Goal: Task Accomplishment & Management: Use online tool/utility

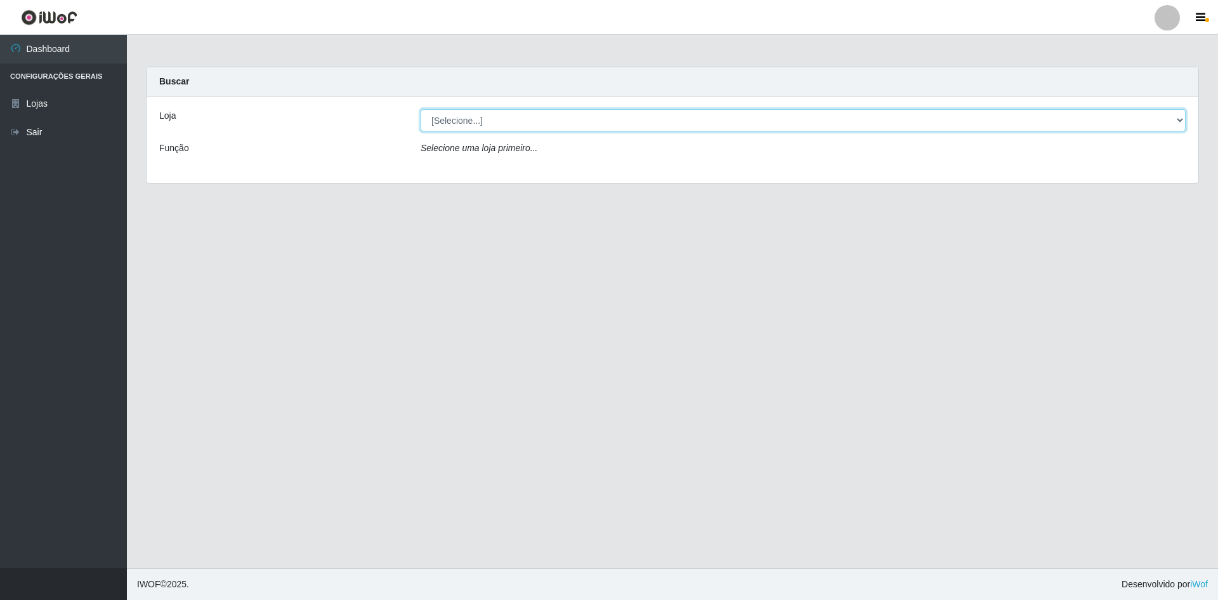
click at [457, 125] on select "[Selecione...] Hiper Queiroz - [GEOGRAPHIC_DATA] [GEOGRAPHIC_DATA] [GEOGRAPHIC_…" at bounding box center [803, 120] width 765 height 22
select select "517"
click at [421, 109] on select "[Selecione...] Hiper Queiroz - [GEOGRAPHIC_DATA] [GEOGRAPHIC_DATA] [GEOGRAPHIC_…" at bounding box center [803, 120] width 765 height 22
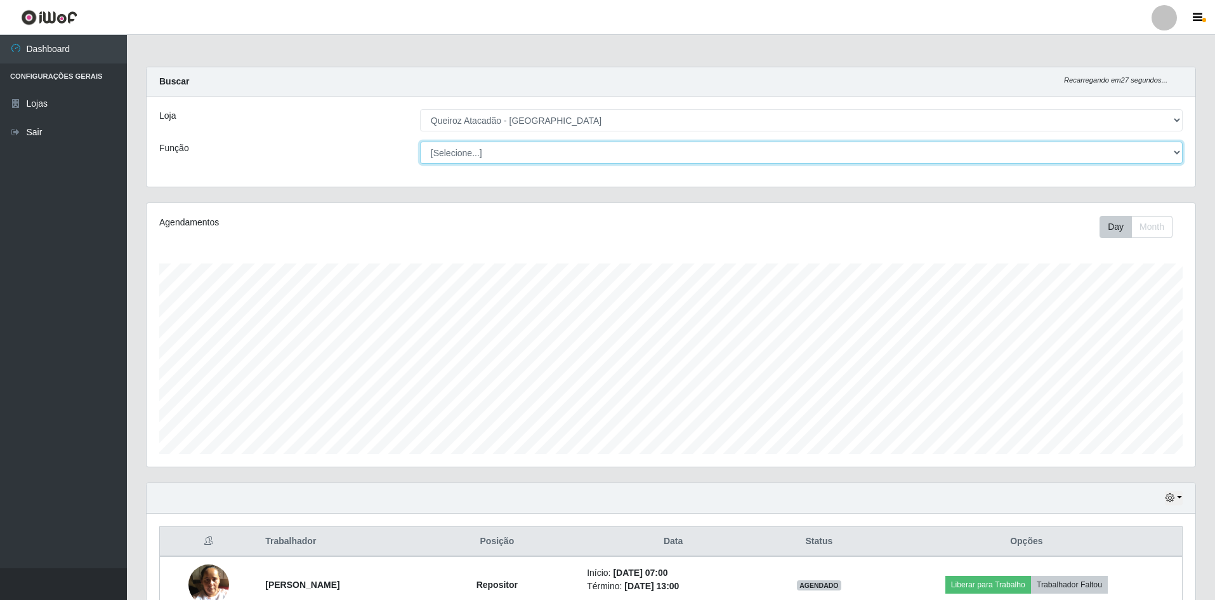
click at [503, 153] on select "[Selecione...] ASG ASG + ASG ++ Embalador Embalador + Embalador ++ Operador de …" at bounding box center [801, 153] width 763 height 22
click at [420, 142] on select "[Selecione...] ASG ASG + ASG ++ Embalador Embalador + Embalador ++ Operador de …" at bounding box center [801, 153] width 763 height 22
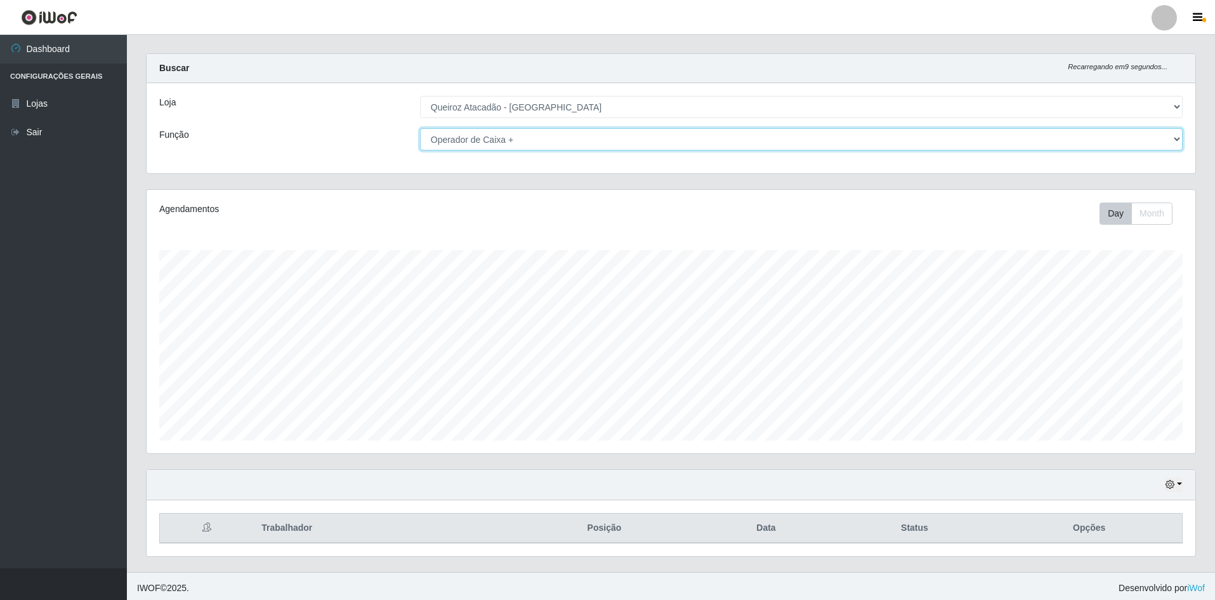
scroll to position [17, 0]
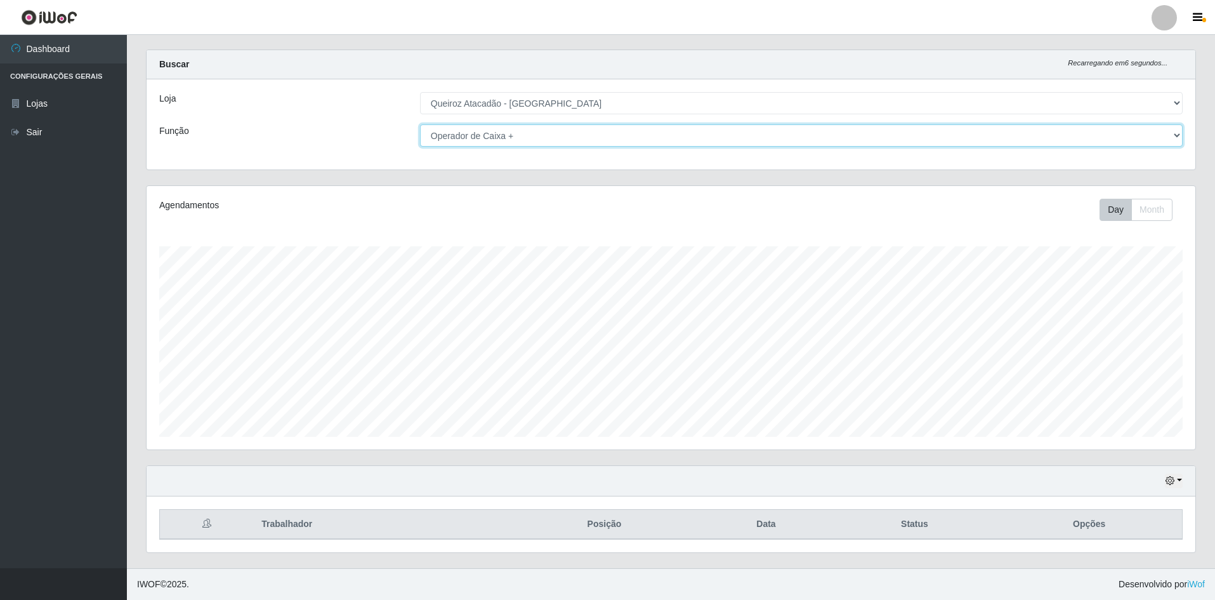
click at [494, 131] on select "[Selecione...] ASG ASG + ASG ++ Embalador Embalador + Embalador ++ Operador de …" at bounding box center [801, 135] width 763 height 22
click at [420, 124] on select "[Selecione...] ASG ASG + ASG ++ Embalador Embalador + Embalador ++ Operador de …" at bounding box center [801, 135] width 763 height 22
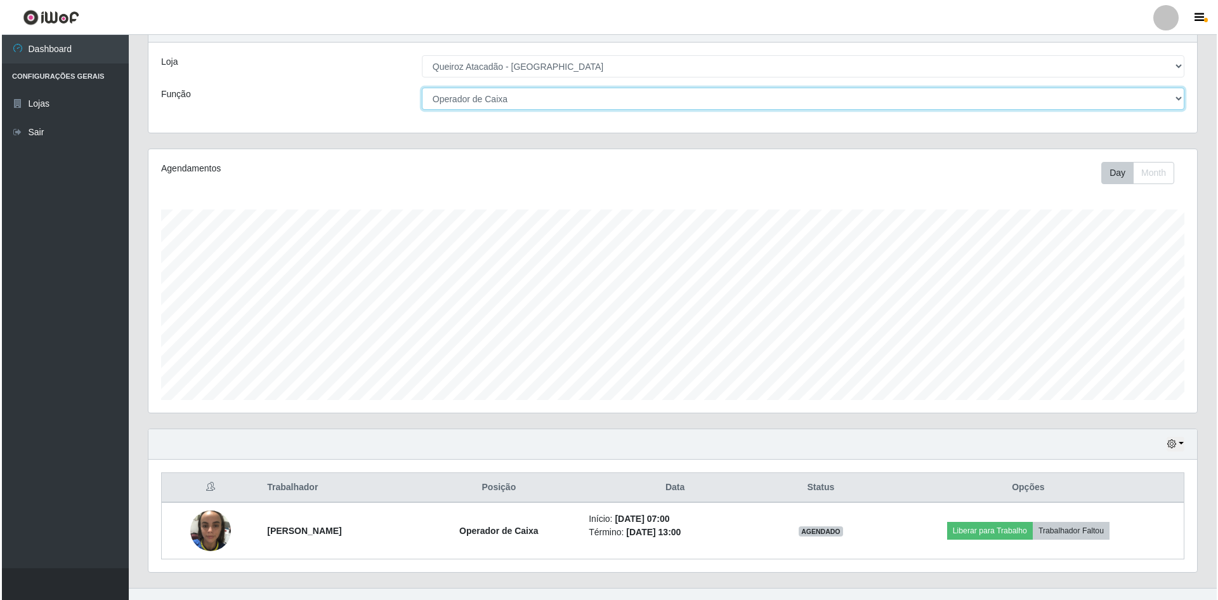
scroll to position [74, 0]
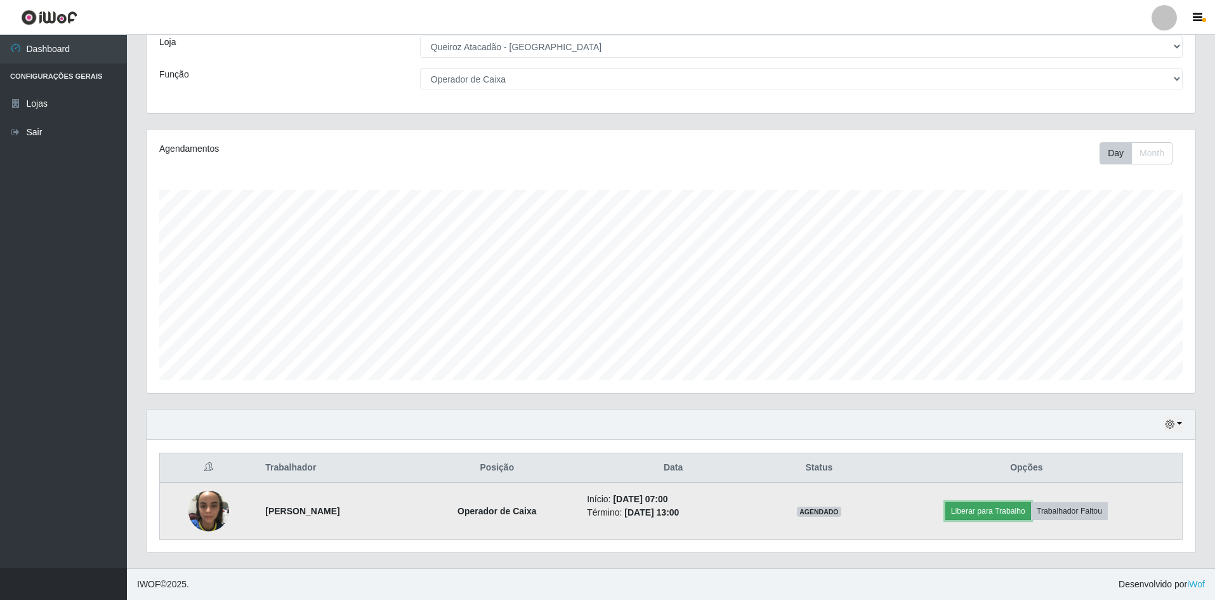
click at [1012, 513] on button "Liberar para Trabalho" at bounding box center [989, 511] width 86 height 18
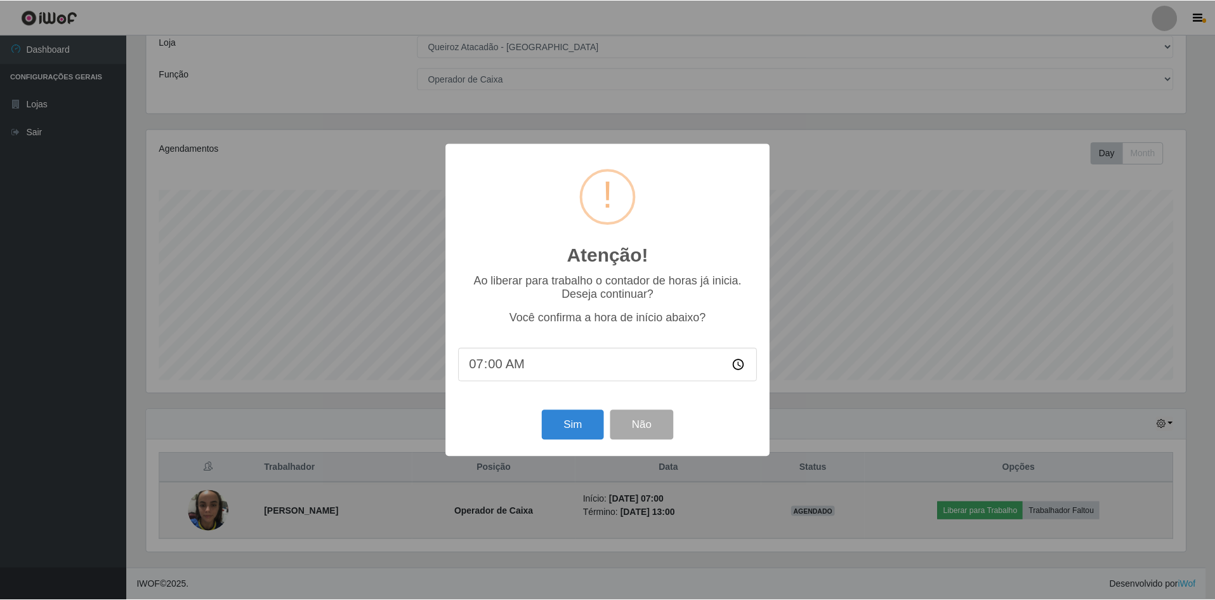
scroll to position [263, 1043]
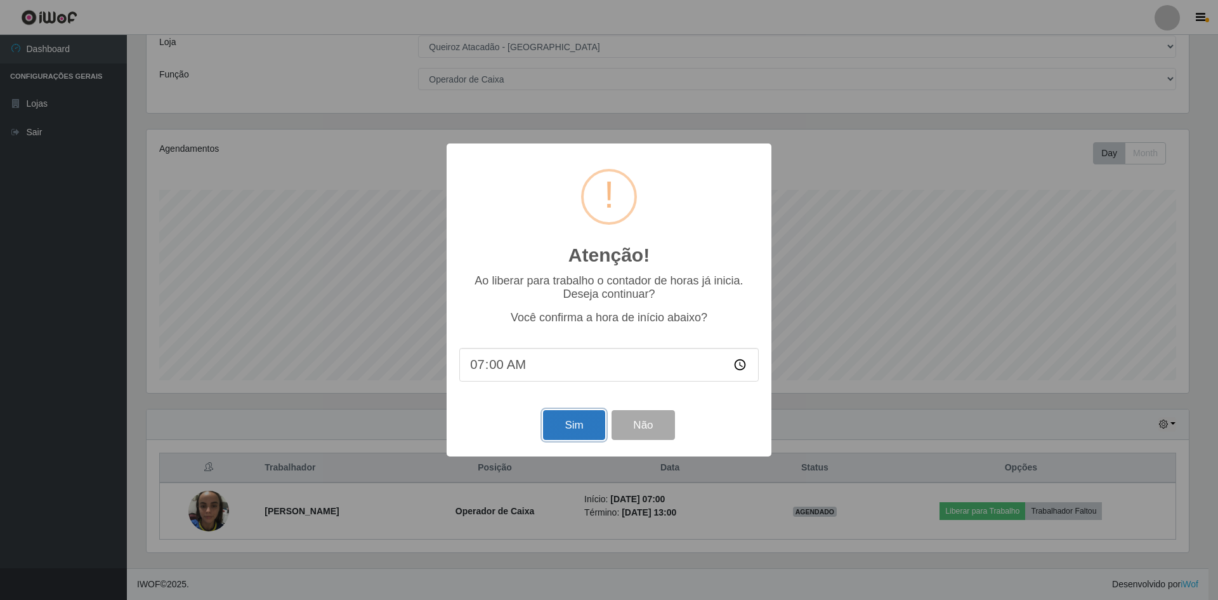
click at [590, 421] on button "Sim" at bounding box center [574, 425] width 62 height 30
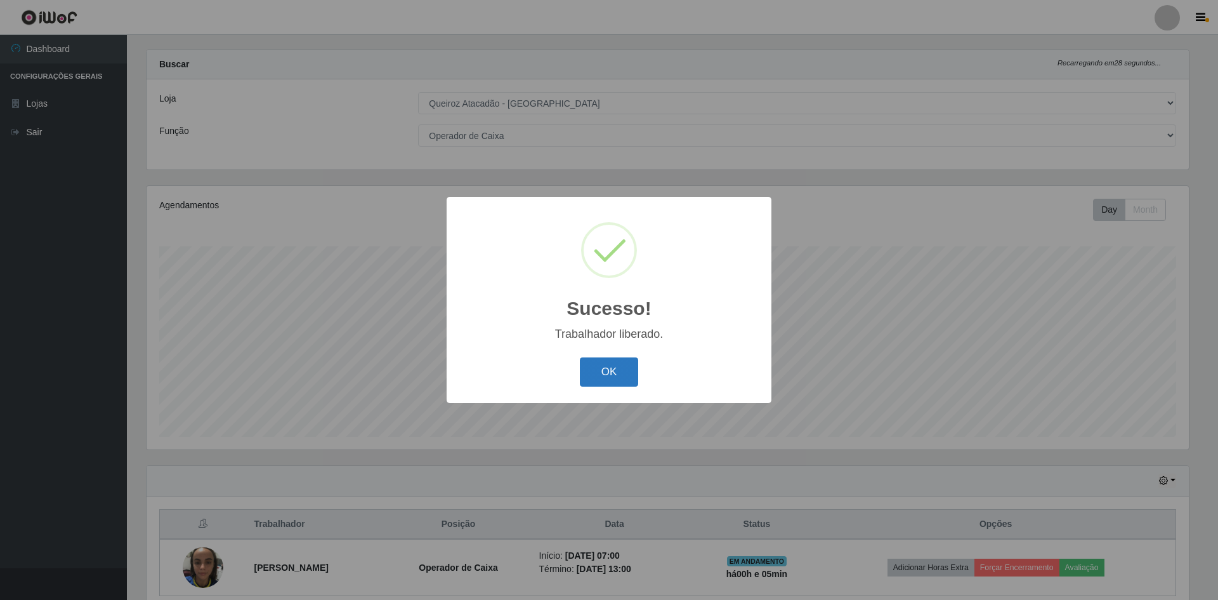
click at [617, 364] on button "OK" at bounding box center [609, 372] width 59 height 30
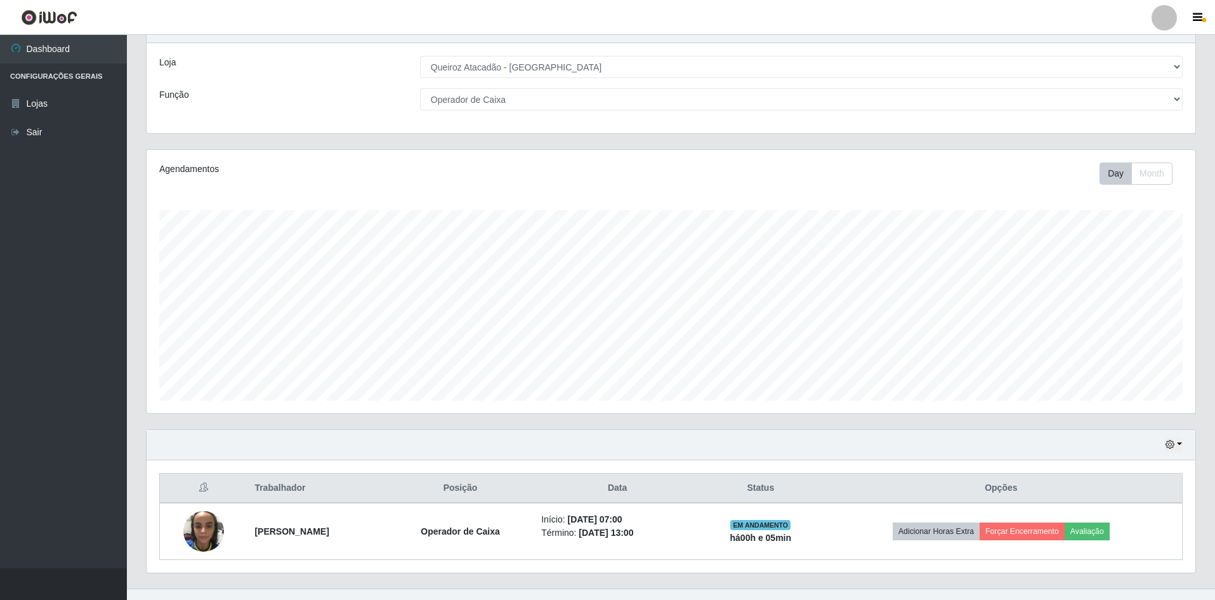
scroll to position [74, 0]
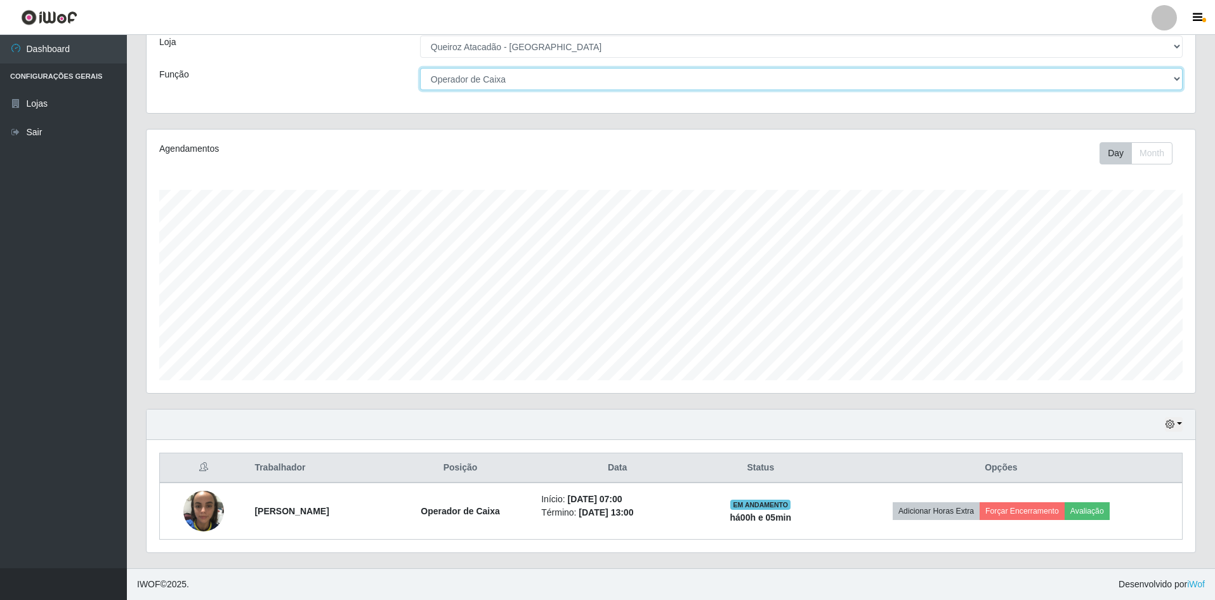
click at [798, 77] on select "[Selecione...] ASG ASG + ASG ++ Embalador Embalador + Embalador ++ Operador de …" at bounding box center [801, 79] width 763 height 22
select select "[Selecione...]"
click at [420, 90] on select "[Selecione...] ASG ASG + ASG ++ Embalador Embalador + Embalador ++ Operador de …" at bounding box center [801, 79] width 763 height 22
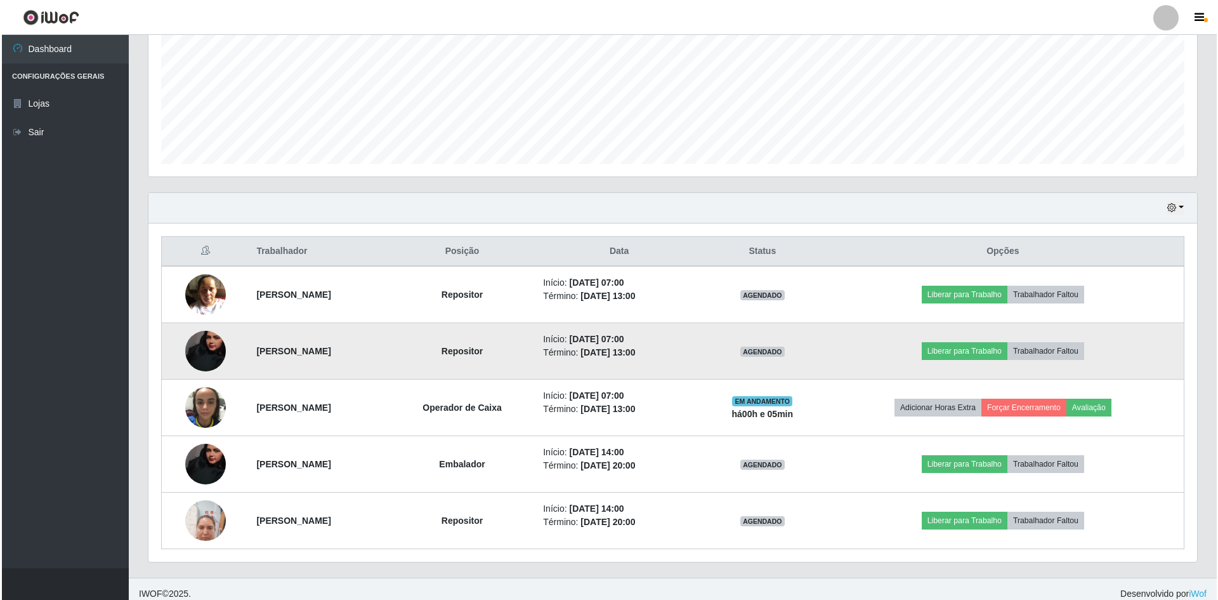
scroll to position [300, 0]
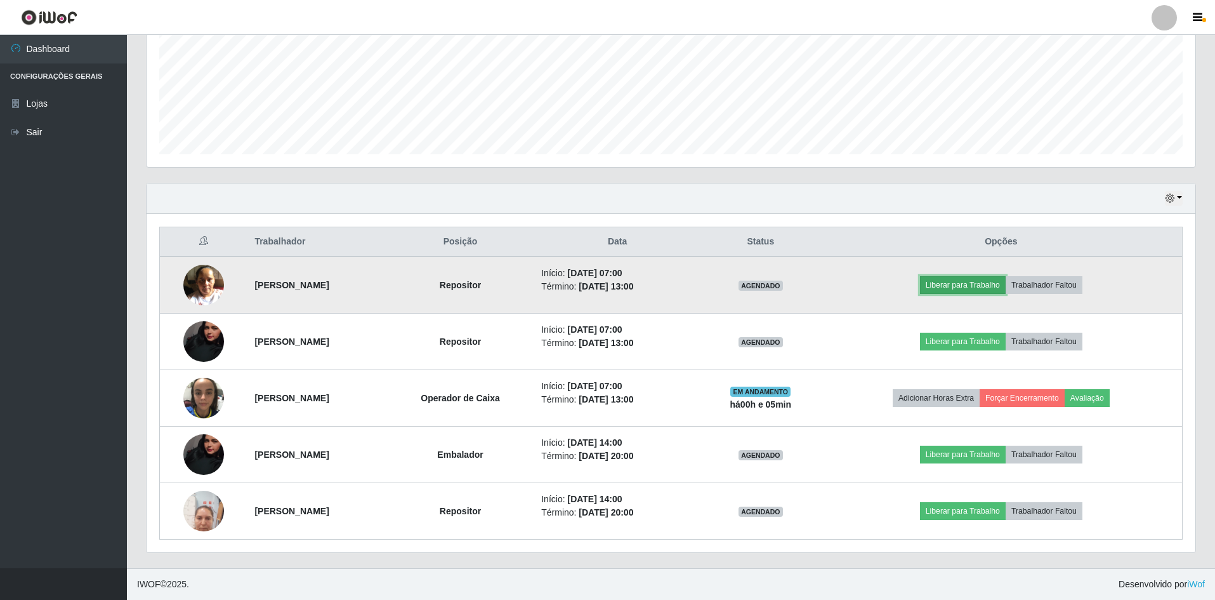
click at [976, 288] on button "Liberar para Trabalho" at bounding box center [963, 285] width 86 height 18
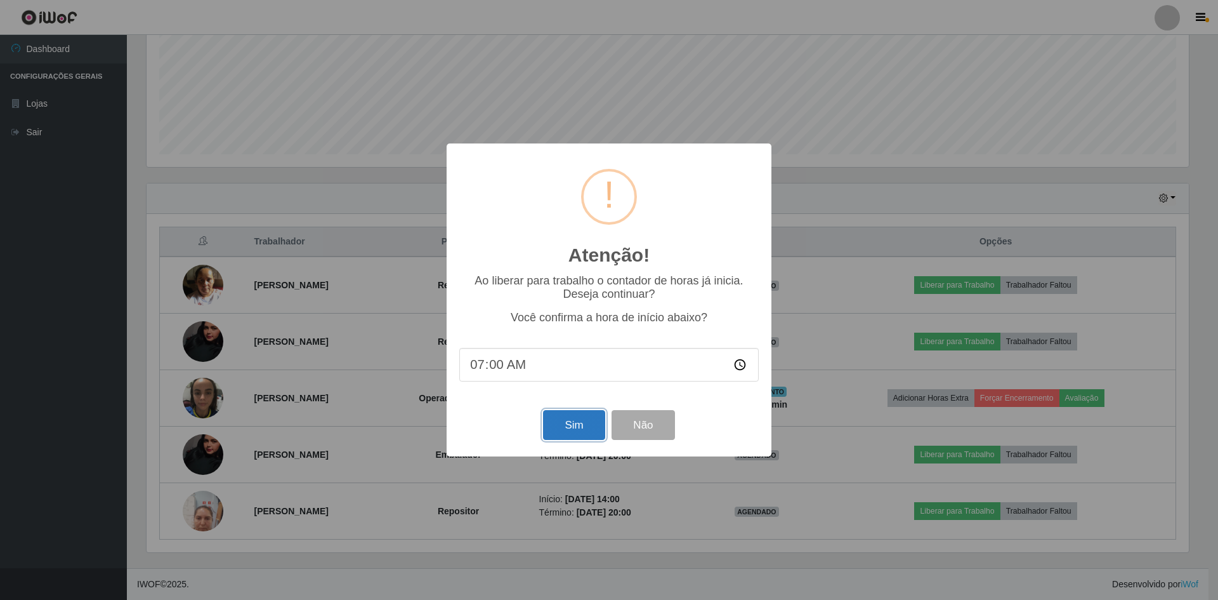
click at [574, 430] on button "Sim" at bounding box center [574, 425] width 62 height 30
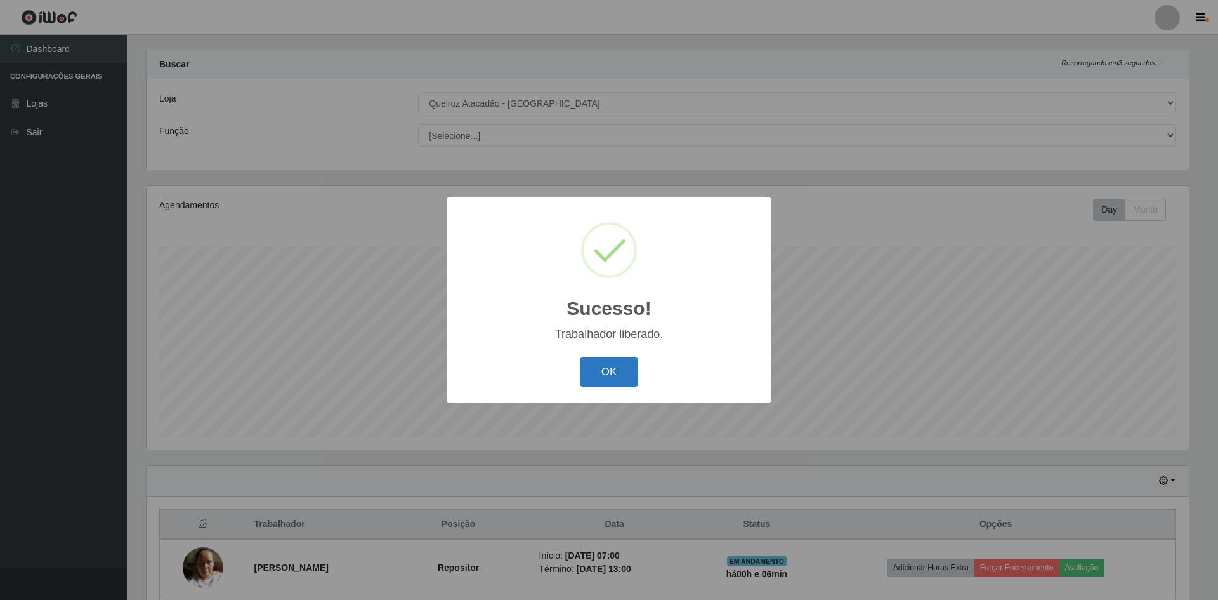
click at [612, 367] on button "OK" at bounding box center [609, 372] width 59 height 30
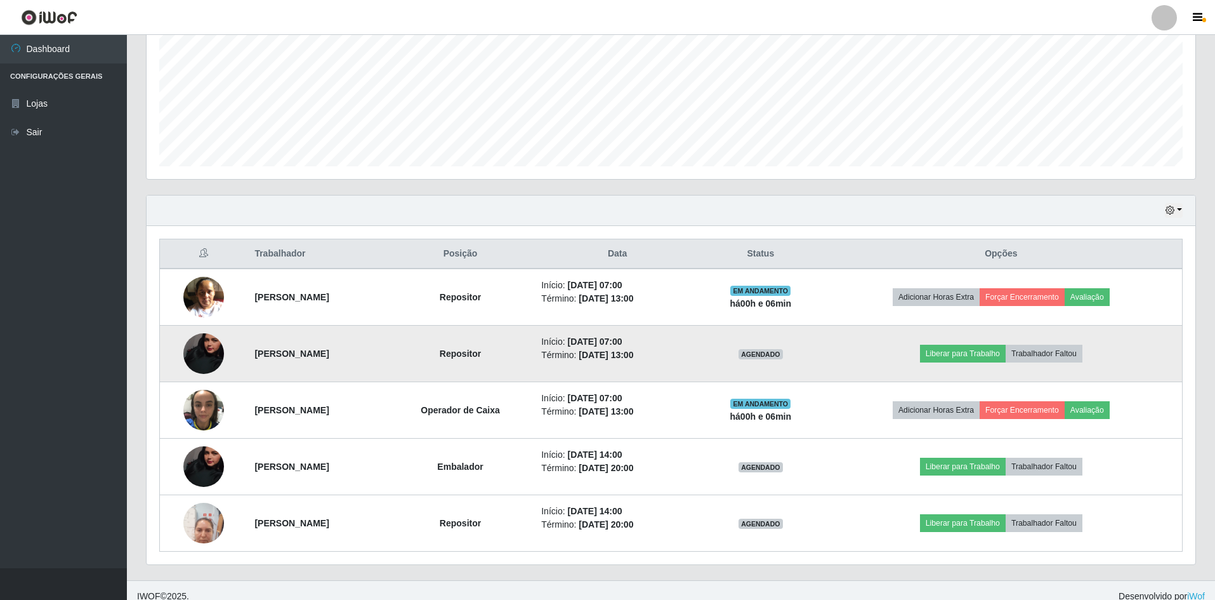
scroll to position [300, 0]
